Goal: Information Seeking & Learning: Learn about a topic

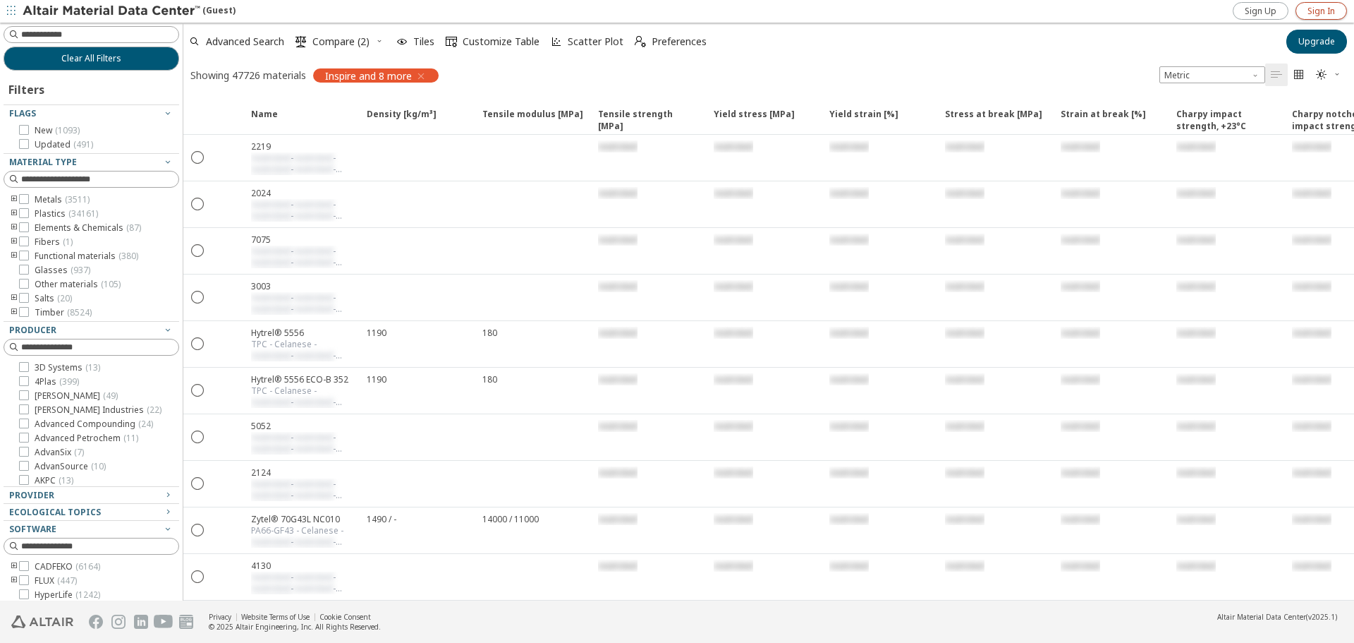
click at [1331, 10] on span "Sign In" at bounding box center [1322, 11] width 28 height 11
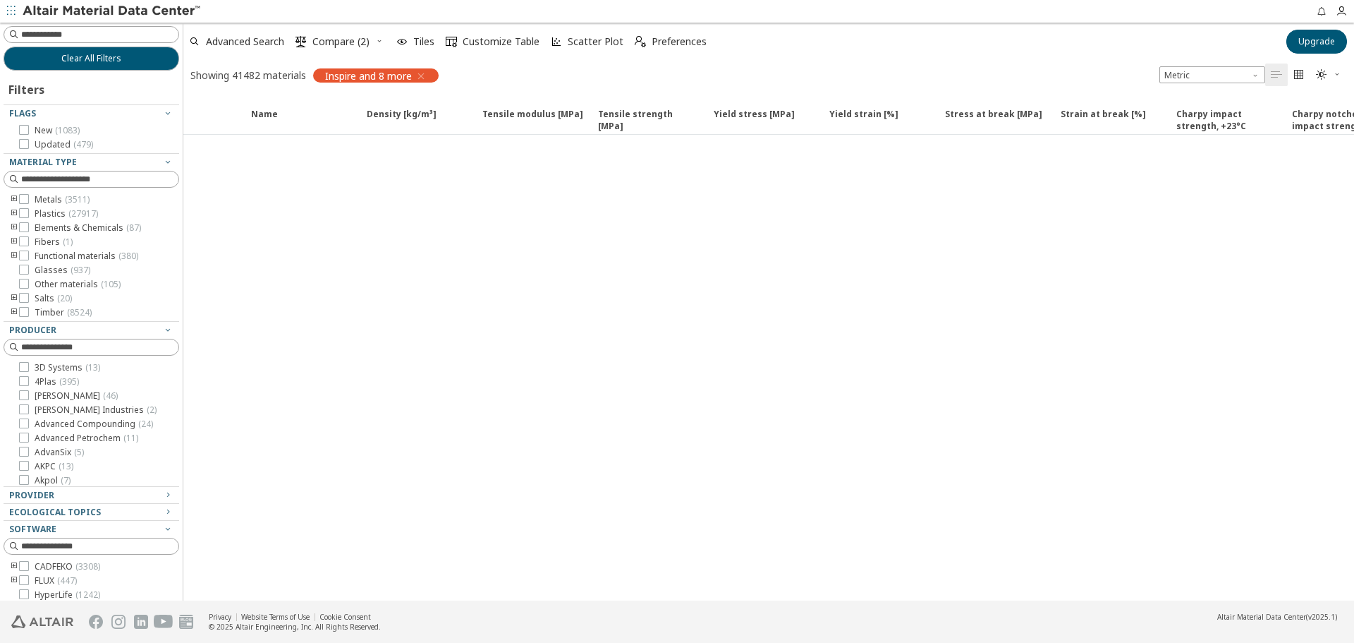
click at [15, 253] on icon "toogle group" at bounding box center [14, 255] width 10 height 11
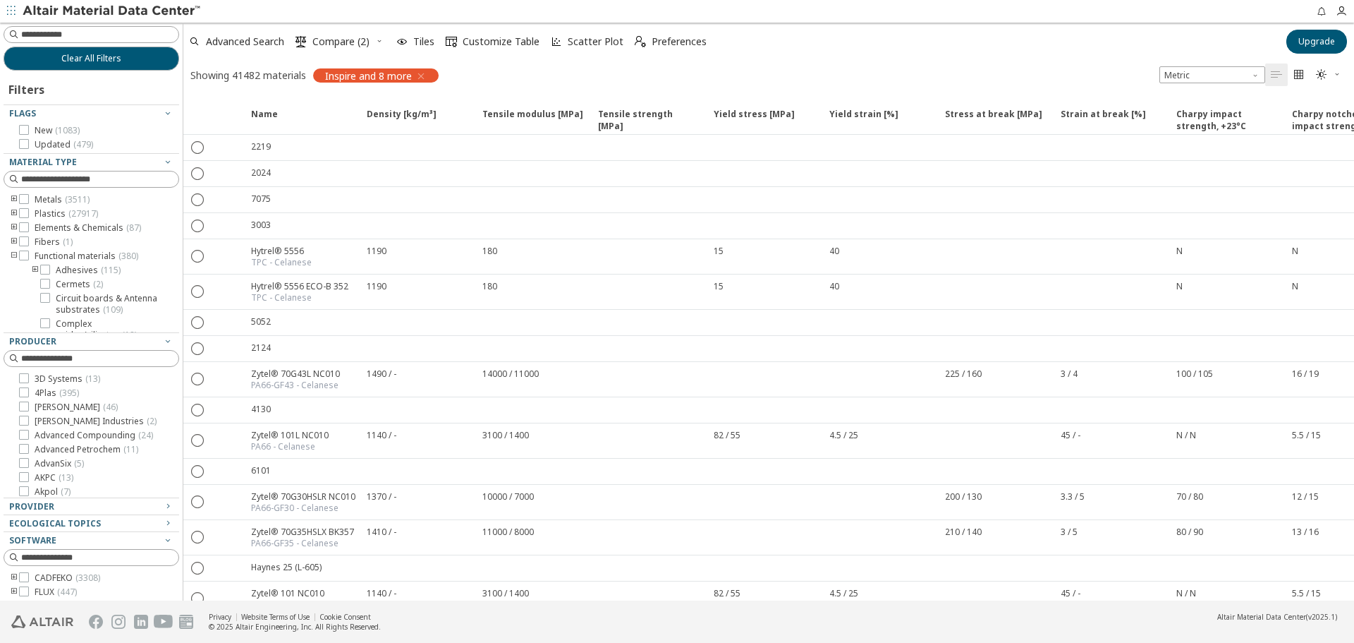
click at [15, 214] on icon "toogle group" at bounding box center [14, 213] width 10 height 11
click at [39, 228] on icon "toogle group" at bounding box center [35, 227] width 10 height 11
drag, startPoint x: 34, startPoint y: 227, endPoint x: 28, endPoint y: 223, distance: 7.6
click at [35, 227] on icon "toogle group" at bounding box center [35, 227] width 10 height 11
click at [14, 215] on icon "toogle group" at bounding box center [14, 213] width 10 height 11
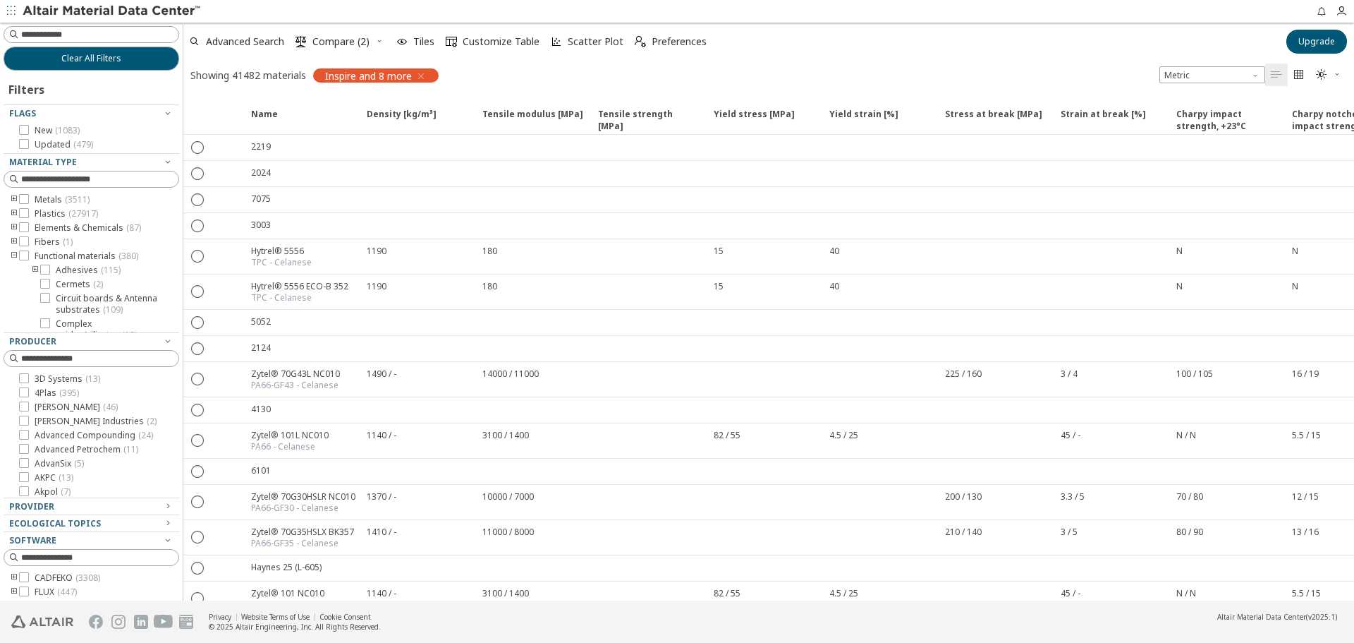
click at [13, 227] on icon "toogle group" at bounding box center [14, 227] width 10 height 11
click at [13, 226] on icon "toogle group" at bounding box center [14, 227] width 10 height 11
click at [32, 298] on icon "toogle group" at bounding box center [35, 292] width 10 height 11
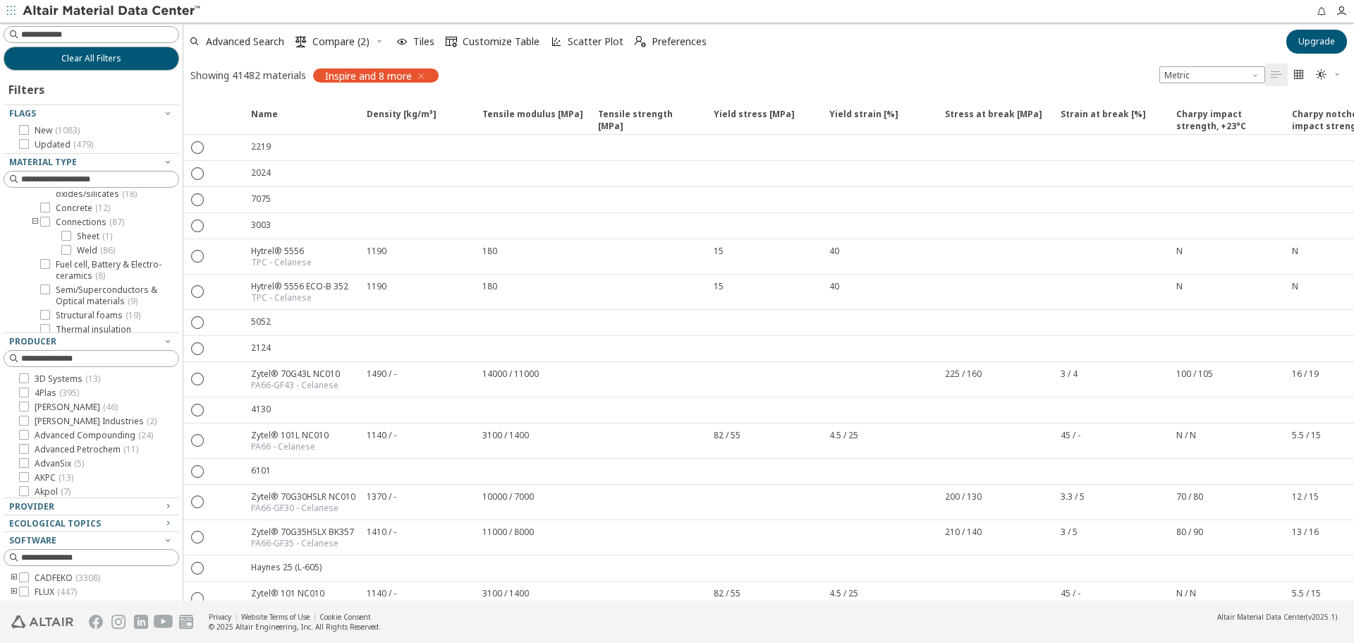
click at [32, 228] on icon "toogle group" at bounding box center [35, 222] width 10 height 11
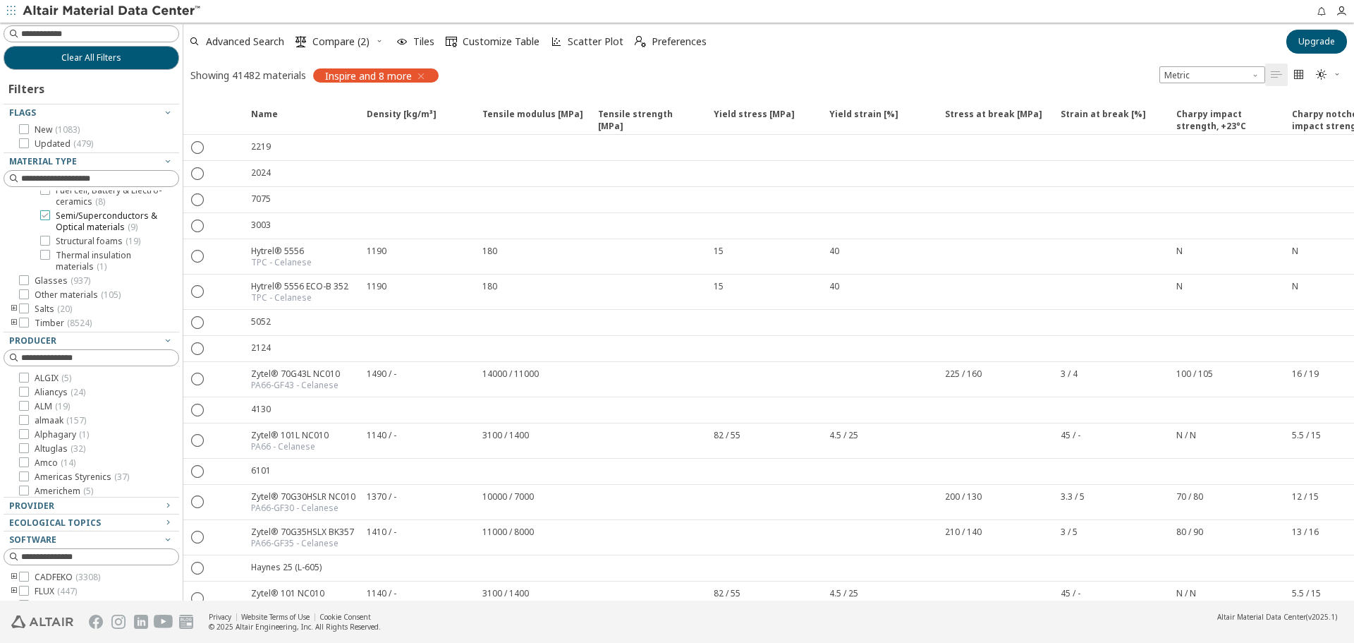
scroll to position [0, 0]
click at [76, 175] on input at bounding box center [92, 179] width 173 height 16
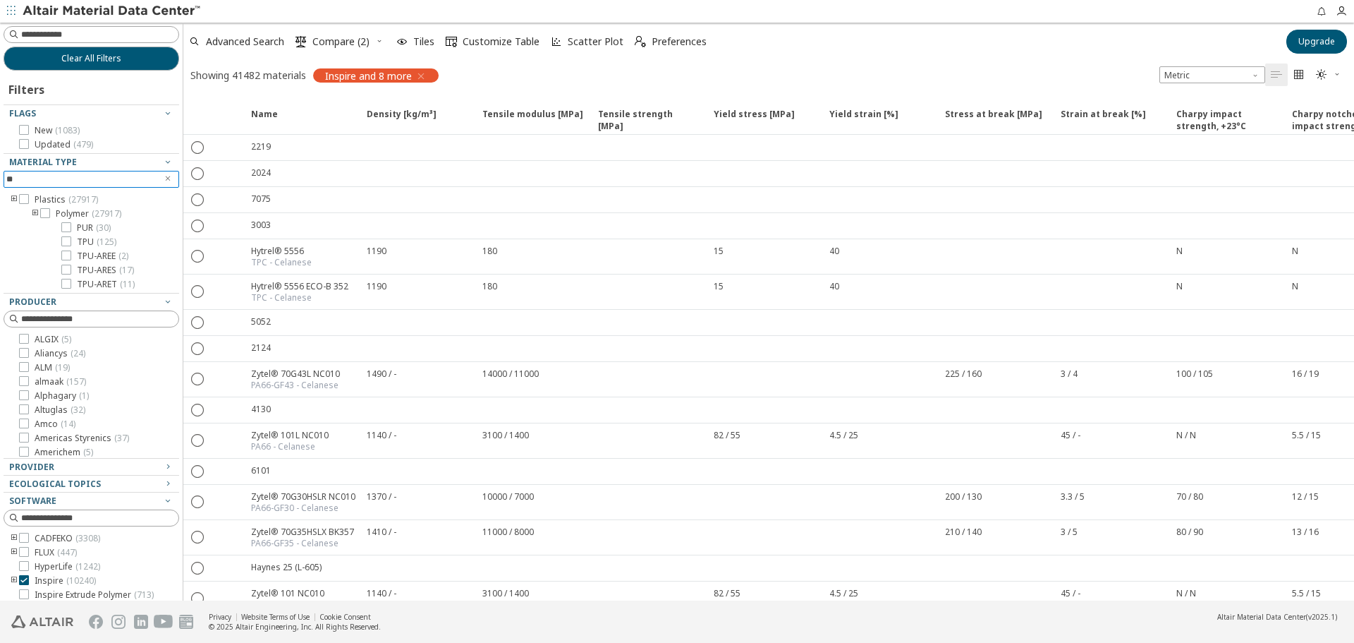
scroll to position [71, 0]
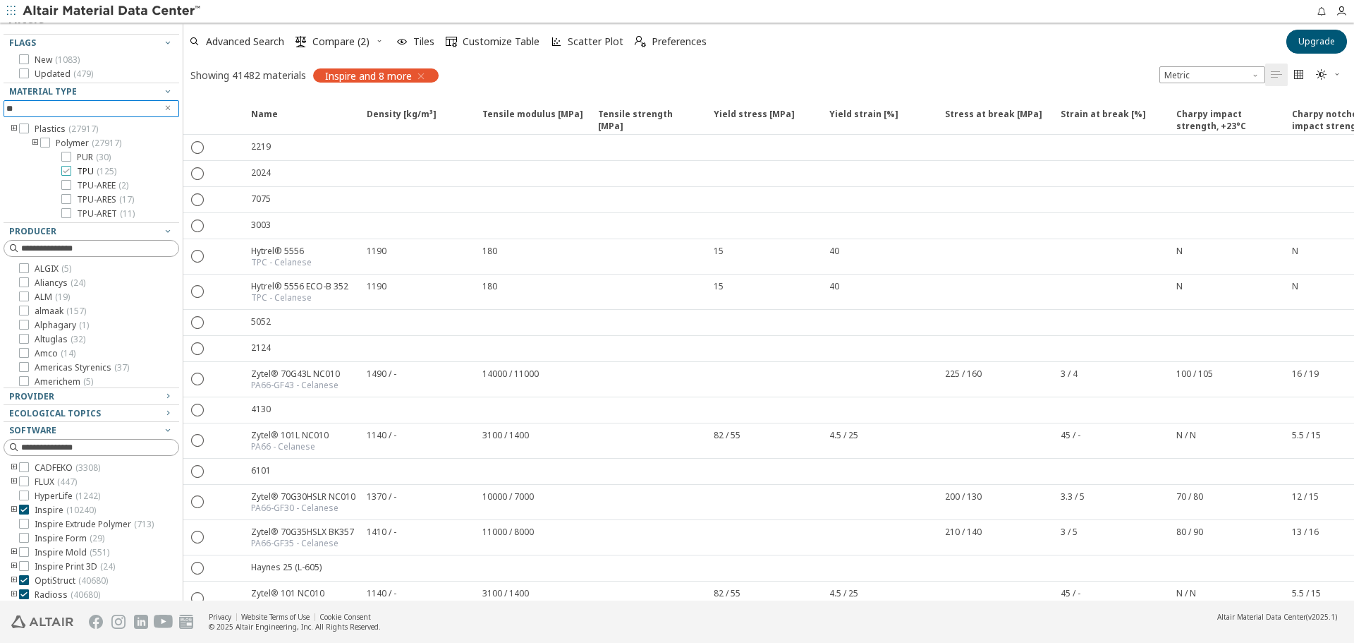
type input "**"
click at [64, 168] on icon at bounding box center [66, 171] width 10 height 10
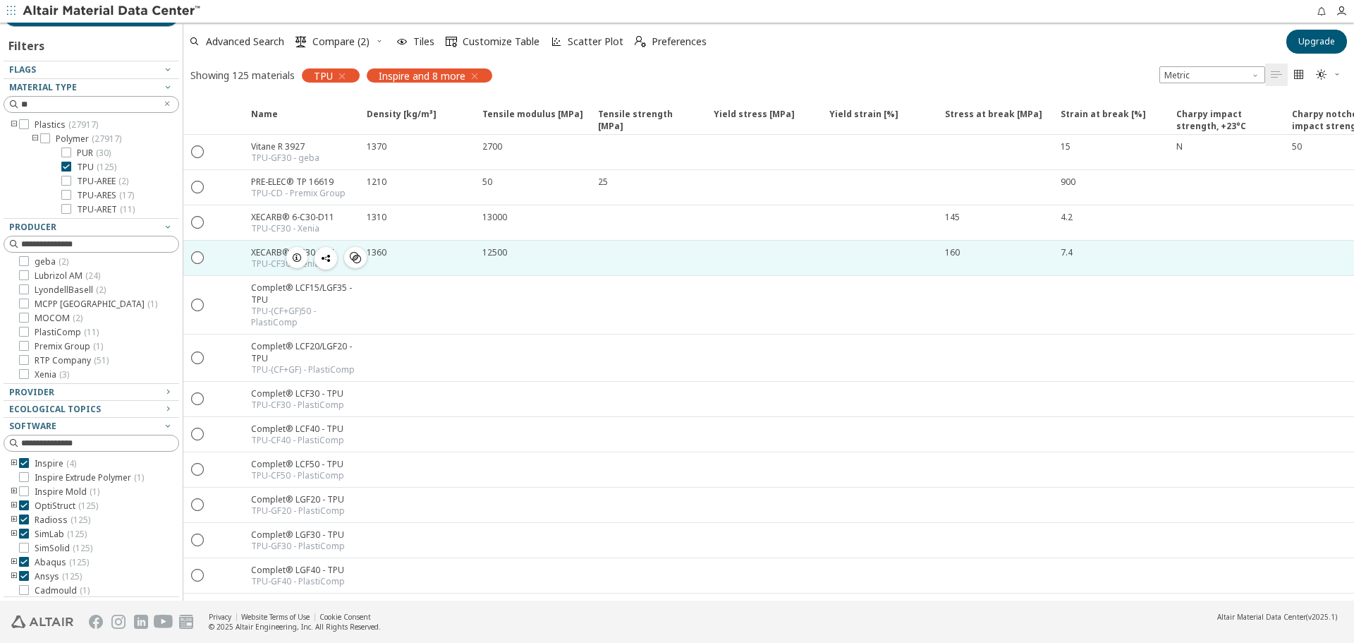
scroll to position [44, 0]
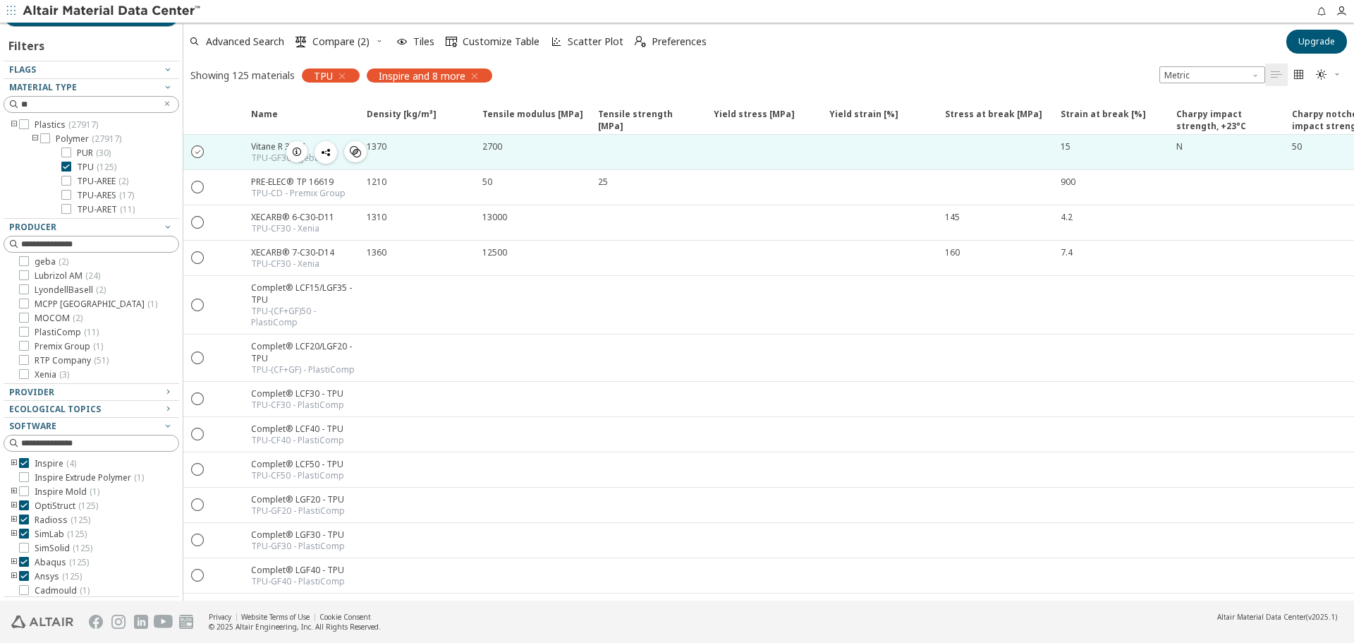
click at [197, 152] on icon "" at bounding box center [198, 151] width 13 height 13
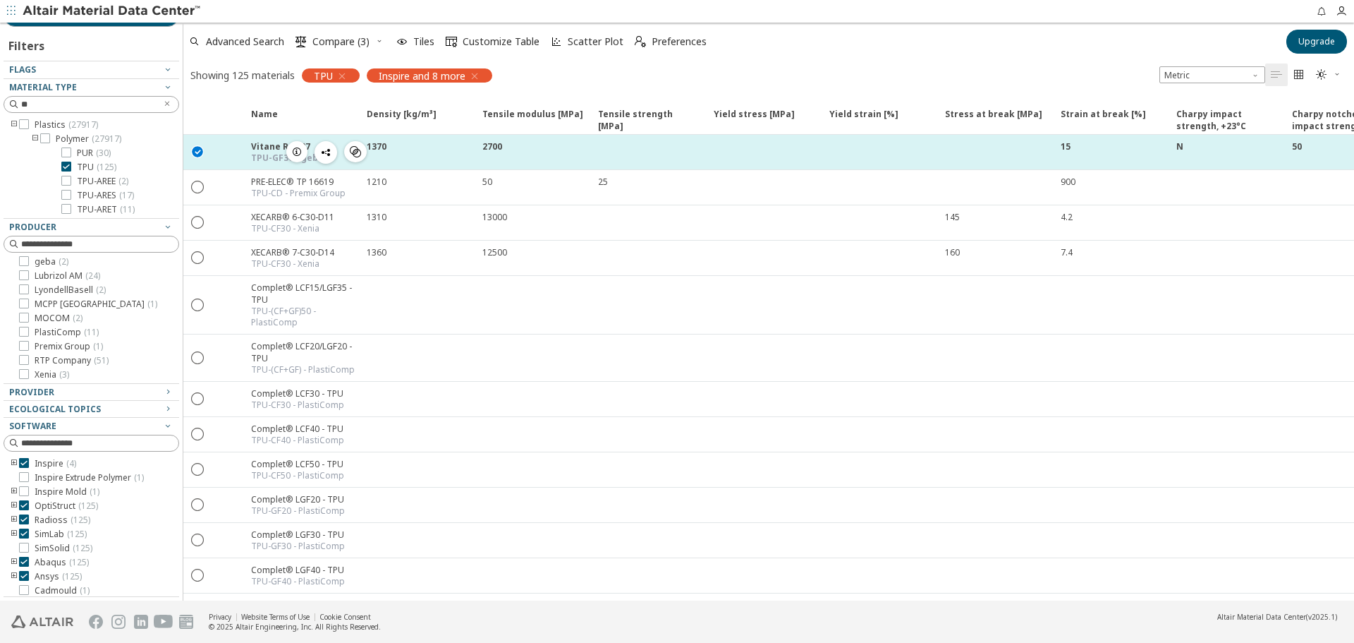
click at [267, 148] on div "Vitane R 3927" at bounding box center [287, 146] width 73 height 12
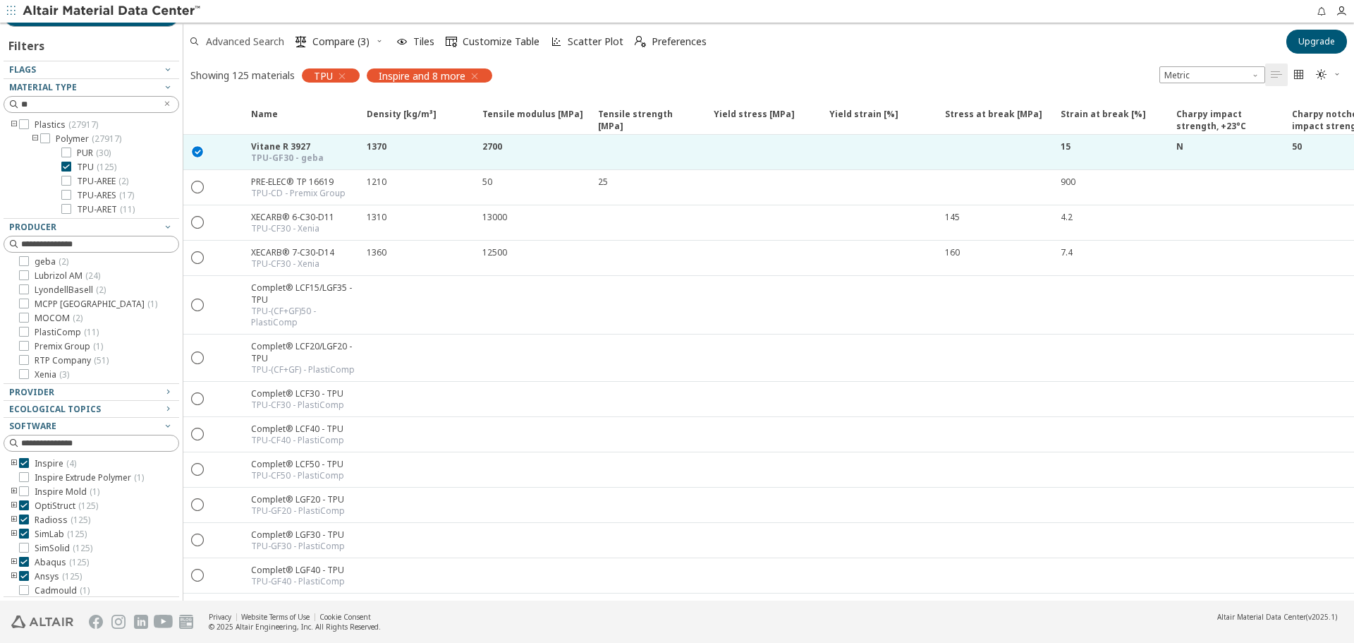
click at [266, 39] on span "Advanced Search" at bounding box center [245, 42] width 78 height 10
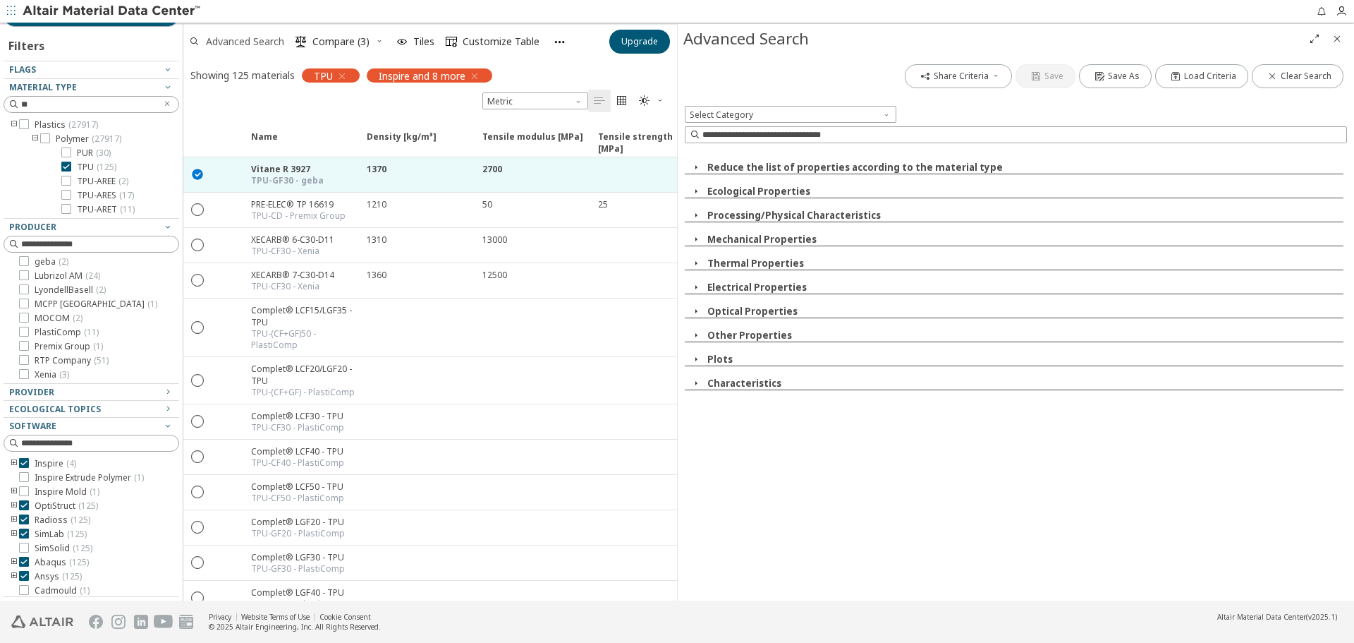
click at [257, 38] on span "Advanced Search" at bounding box center [245, 42] width 78 height 10
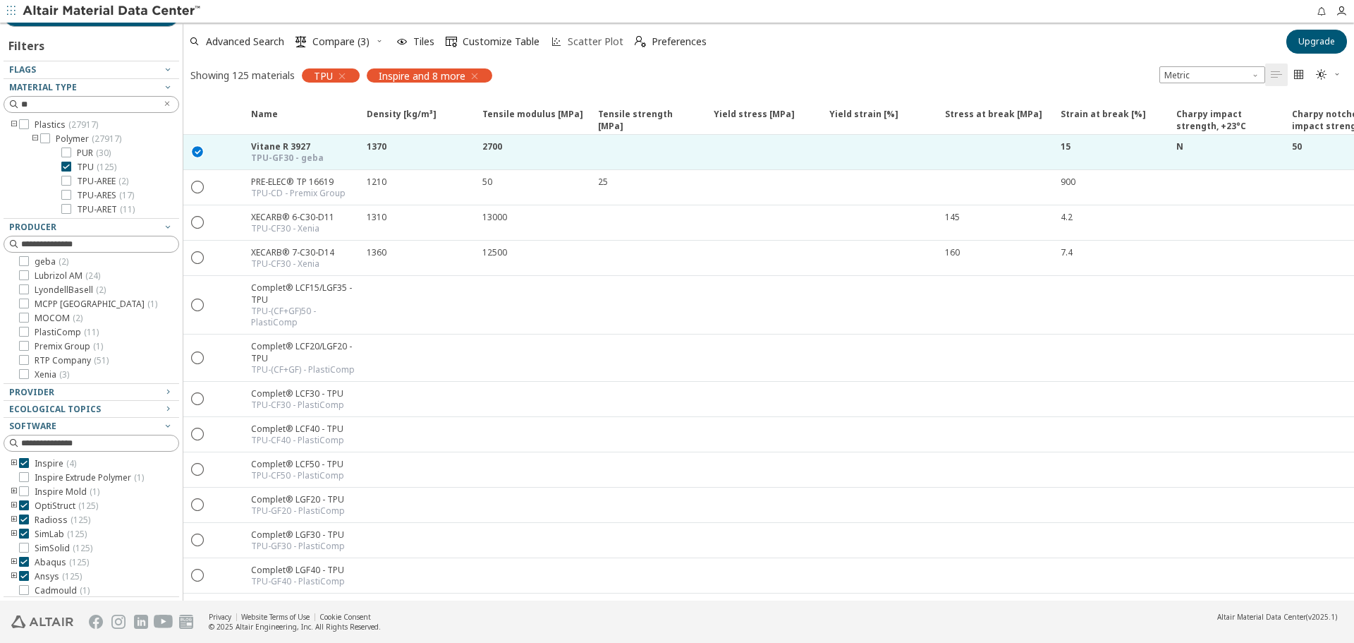
click at [595, 37] on span "Scatter Plot" at bounding box center [596, 42] width 56 height 10
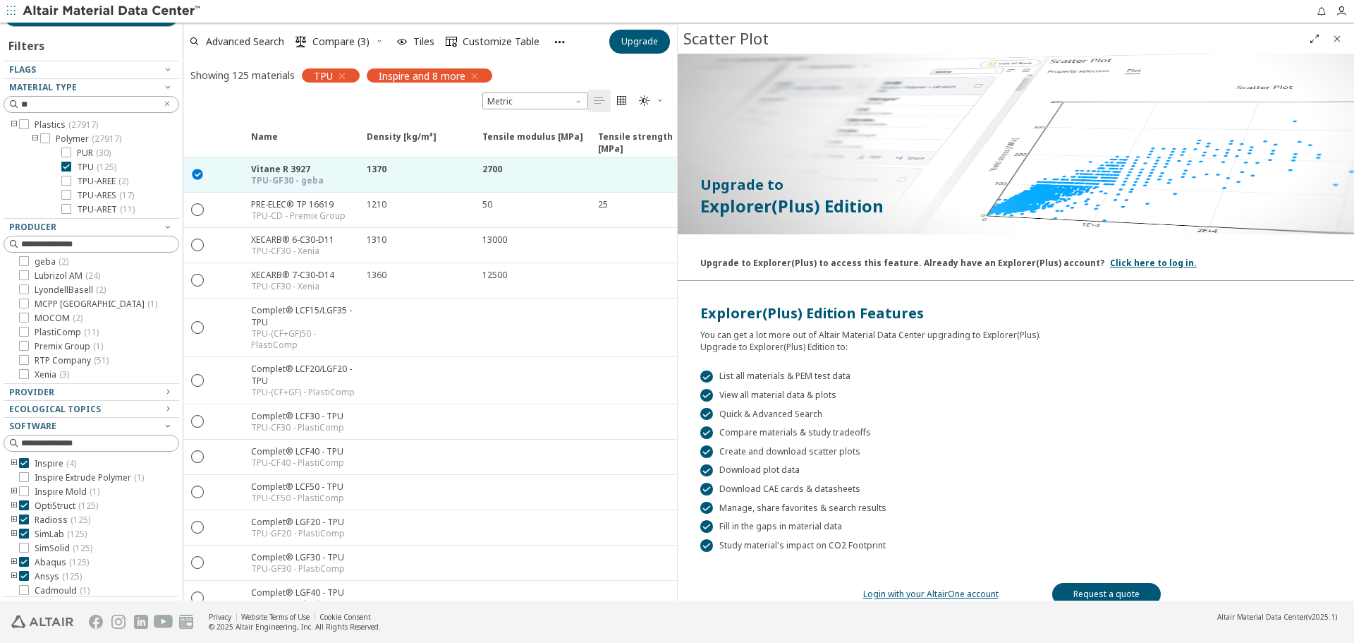
click at [1338, 40] on icon "Close" at bounding box center [1337, 38] width 11 height 11
